Goal: Task Accomplishment & Management: Complete application form

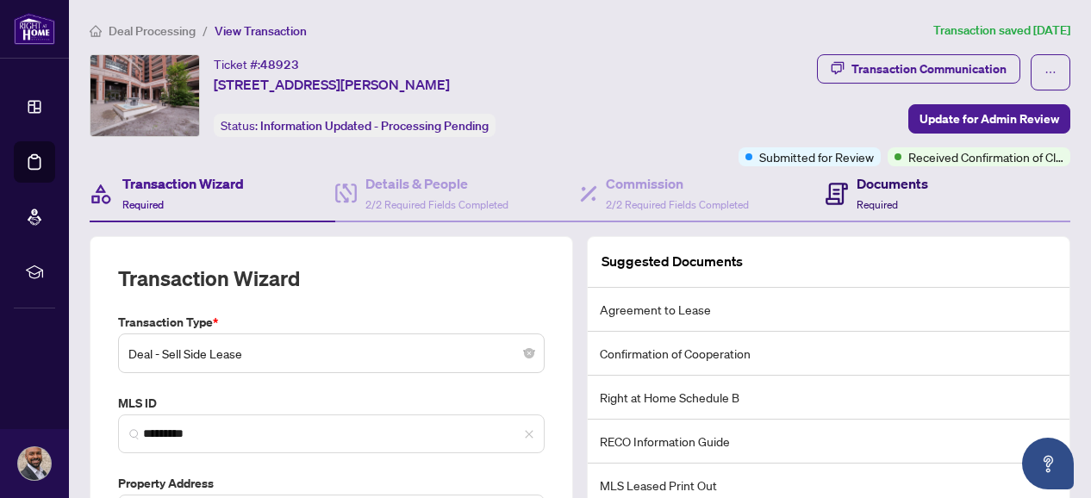
click at [832, 192] on icon at bounding box center [837, 194] width 22 height 22
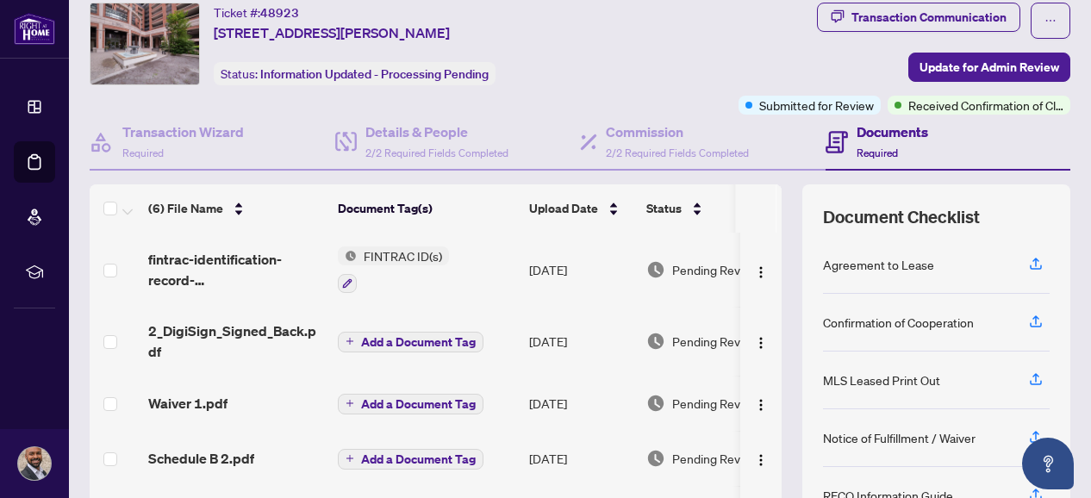
scroll to position [48, 0]
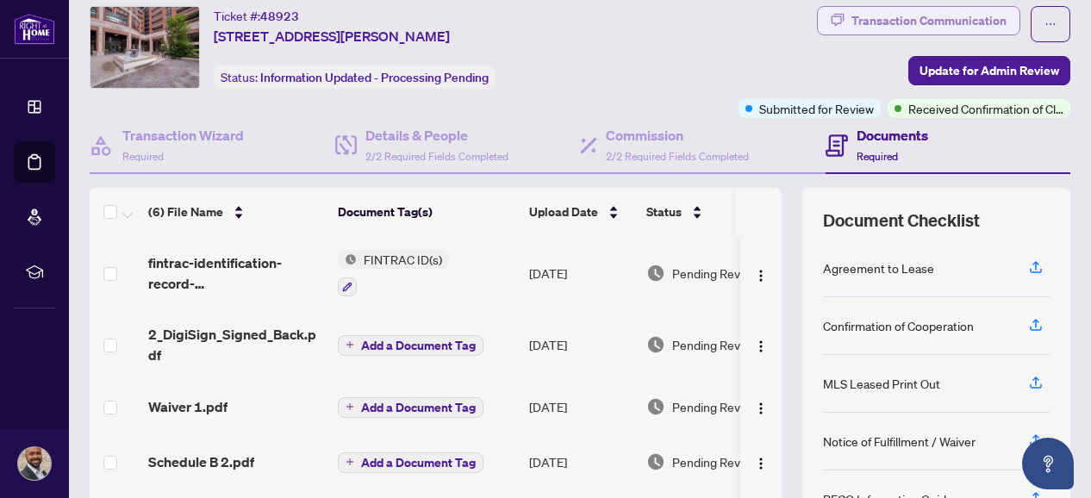
click at [910, 22] on div "Transaction Communication" at bounding box center [929, 21] width 155 height 28
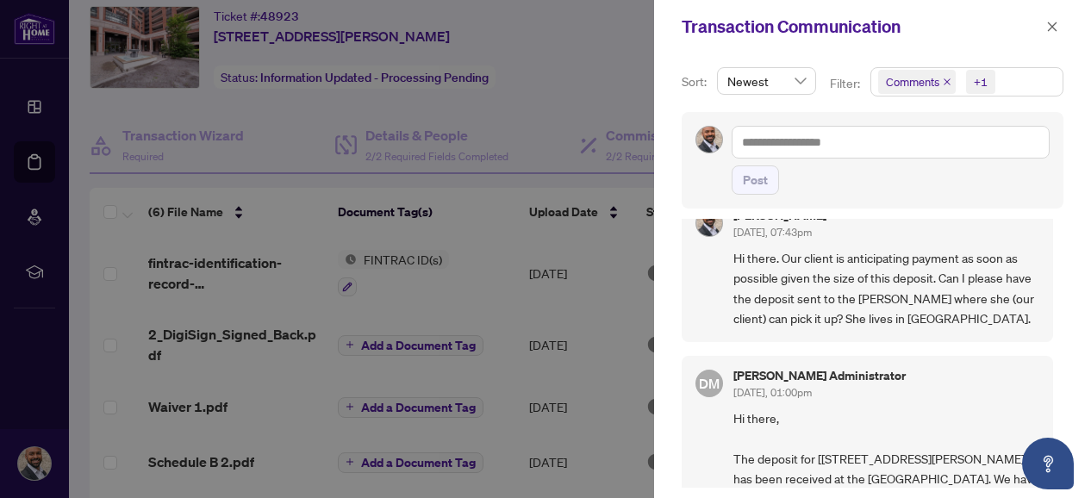
scroll to position [0, 0]
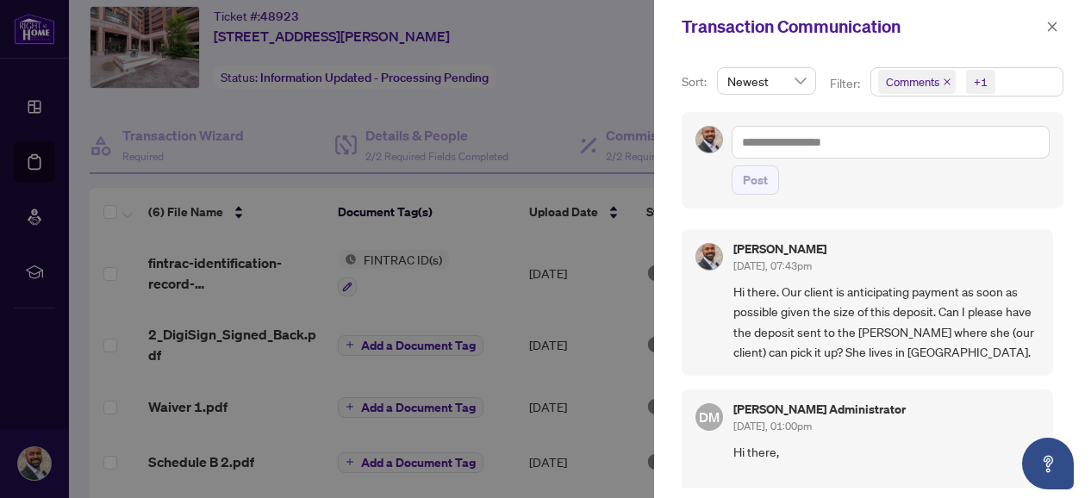
click at [509, 244] on div at bounding box center [545, 249] width 1091 height 498
click at [521, 112] on div at bounding box center [545, 249] width 1091 height 498
click at [1054, 16] on span "button" at bounding box center [1053, 27] width 12 height 28
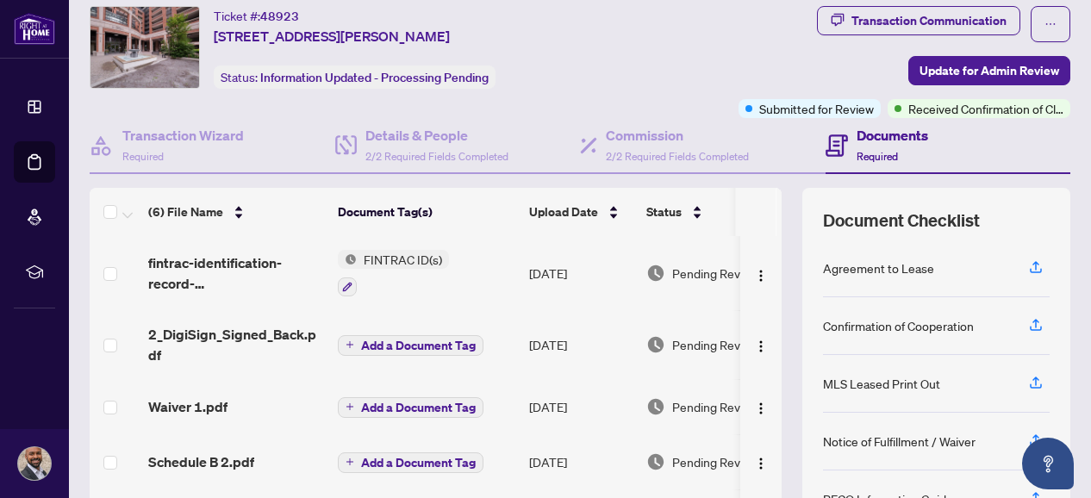
click at [83, 122] on div "Ticket #: 48923 537-[STREET_ADDRESS][PERSON_NAME] Status: Information Updated -…" at bounding box center [580, 308] width 995 height 604
click at [413, 129] on h4 "Details & People" at bounding box center [437, 135] width 143 height 21
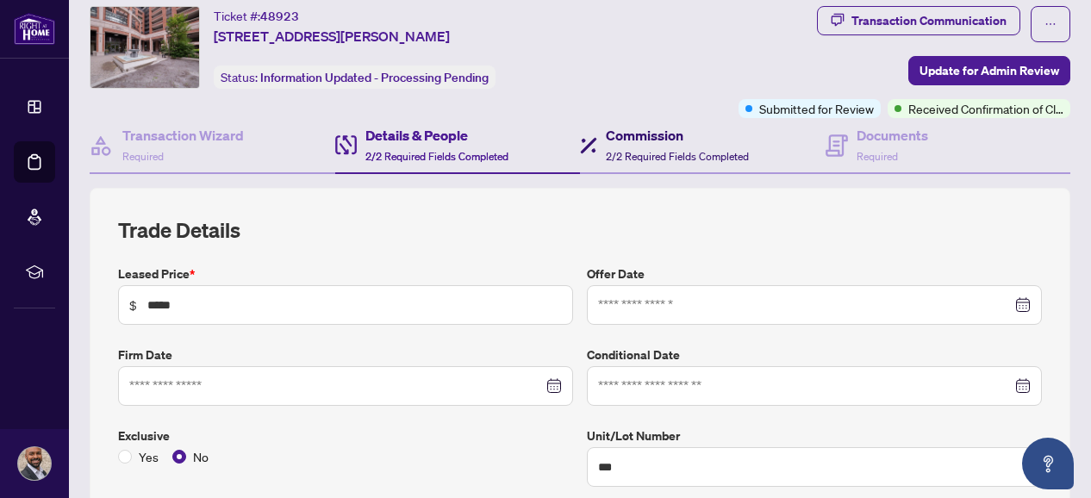
type input "**********"
click at [647, 136] on h4 "Commission" at bounding box center [677, 135] width 143 height 21
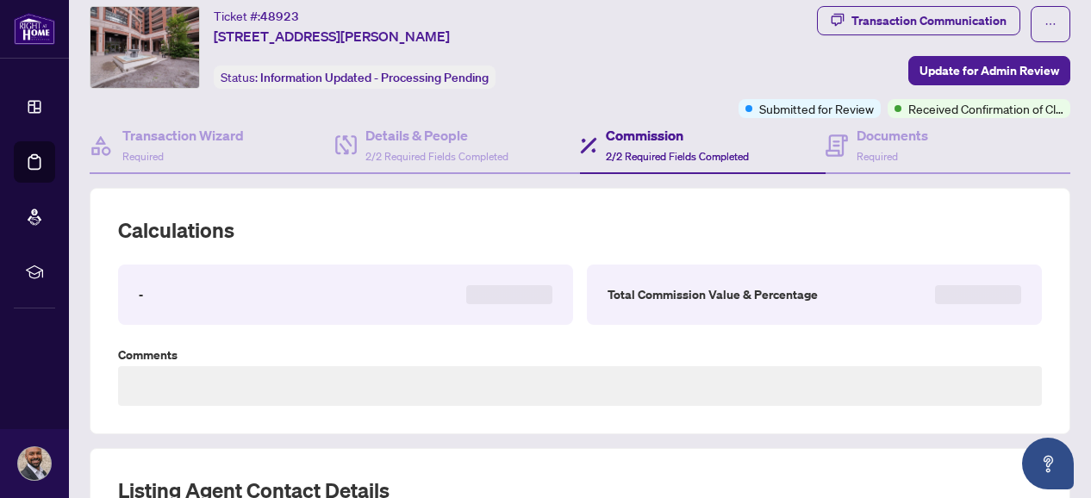
type textarea "**********"
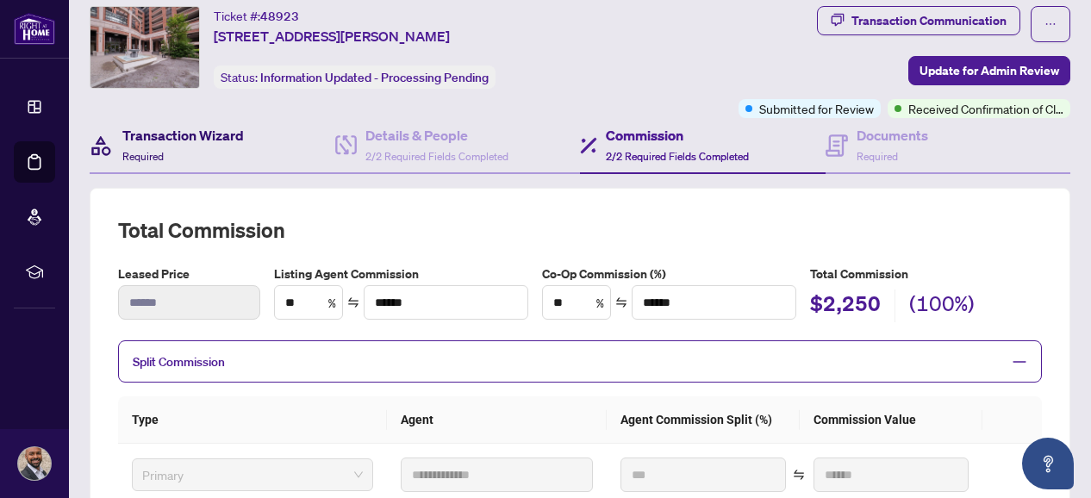
click at [210, 139] on h4 "Transaction Wizard" at bounding box center [183, 135] width 122 height 21
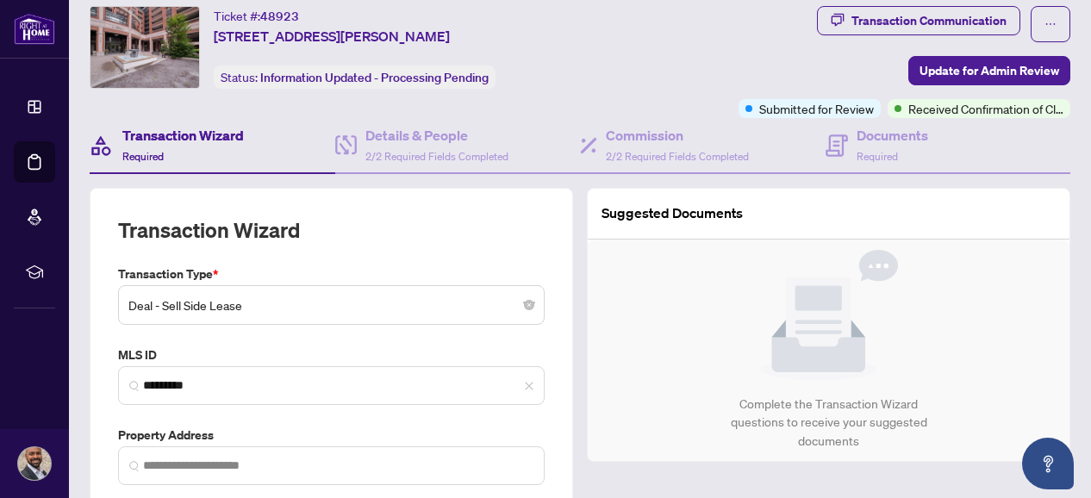
type input "**********"
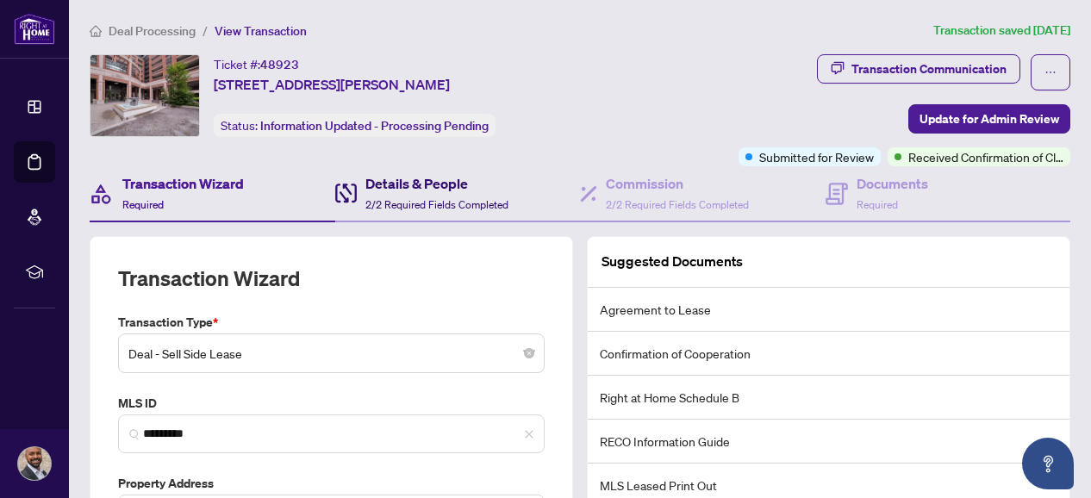
click at [412, 192] on div "Details & People 2/2 Required Fields Completed" at bounding box center [437, 193] width 143 height 41
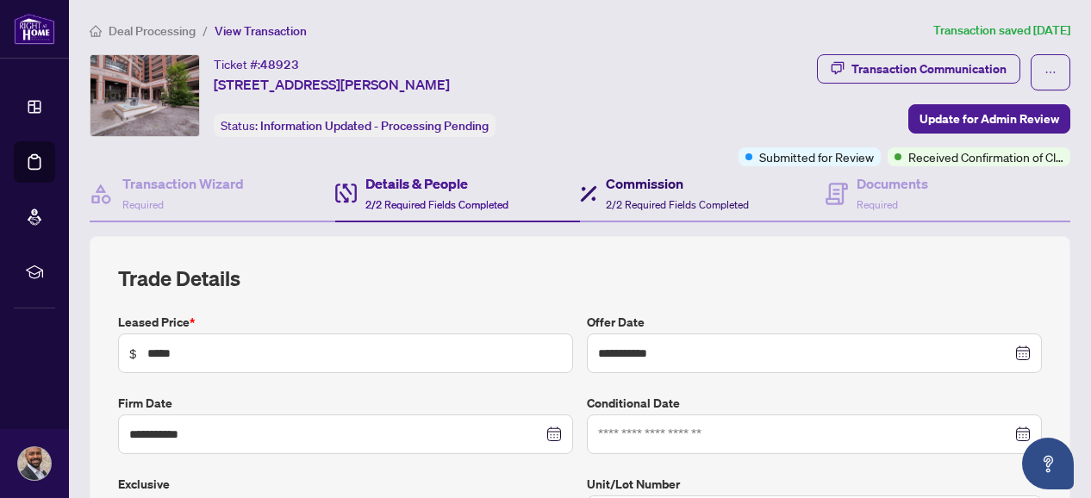
click at [642, 184] on h4 "Commission" at bounding box center [677, 183] width 143 height 21
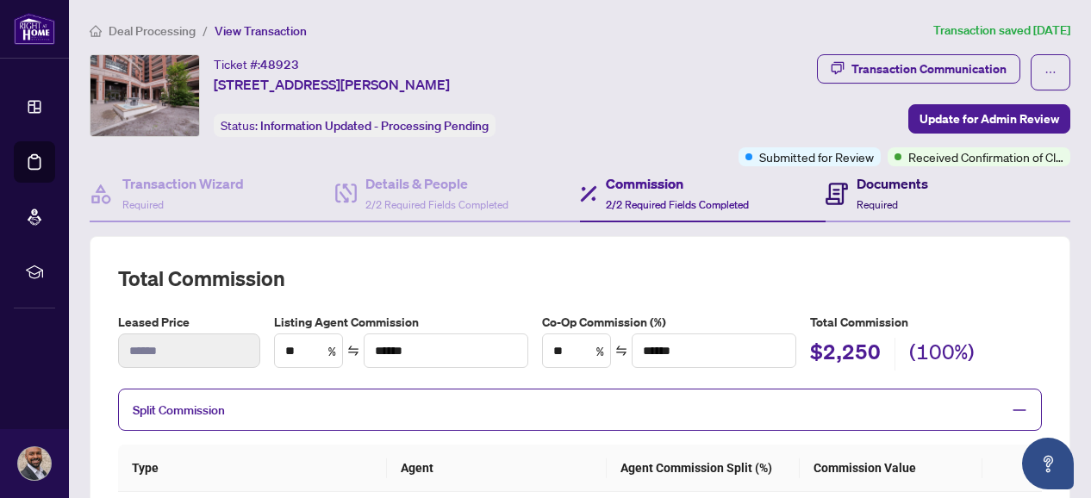
click at [874, 189] on h4 "Documents" at bounding box center [893, 183] width 72 height 21
